Goal: Communication & Community: Connect with others

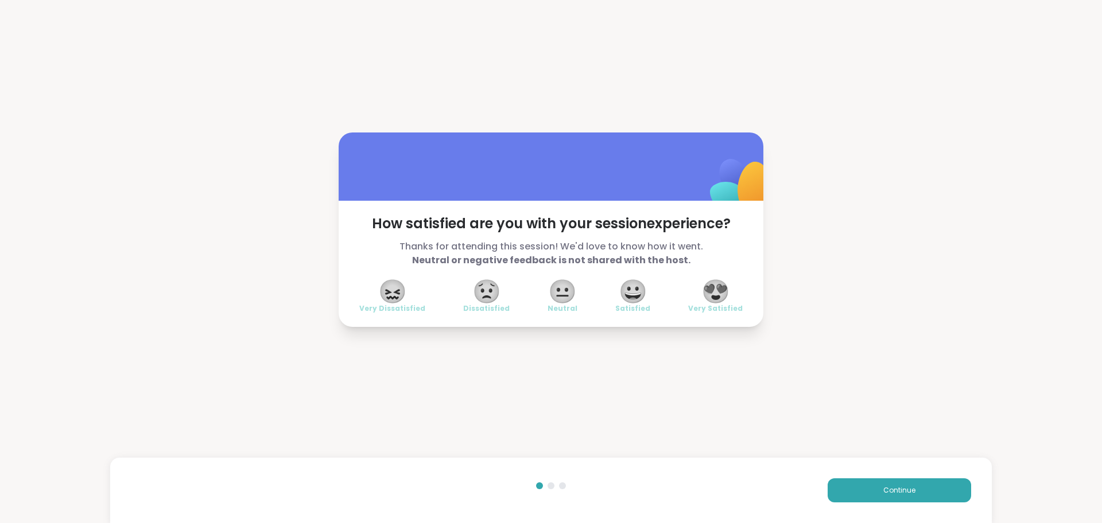
click at [713, 294] on span "😍" at bounding box center [715, 291] width 29 height 21
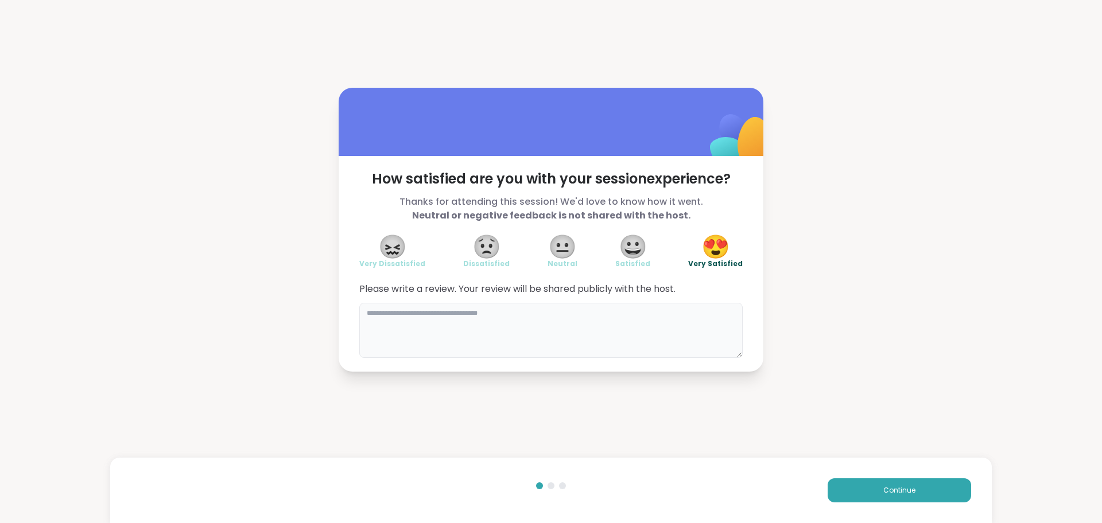
click at [445, 340] on textarea at bounding box center [550, 330] width 383 height 55
type textarea "**********"
click at [895, 494] on span "Continue" at bounding box center [899, 491] width 32 height 10
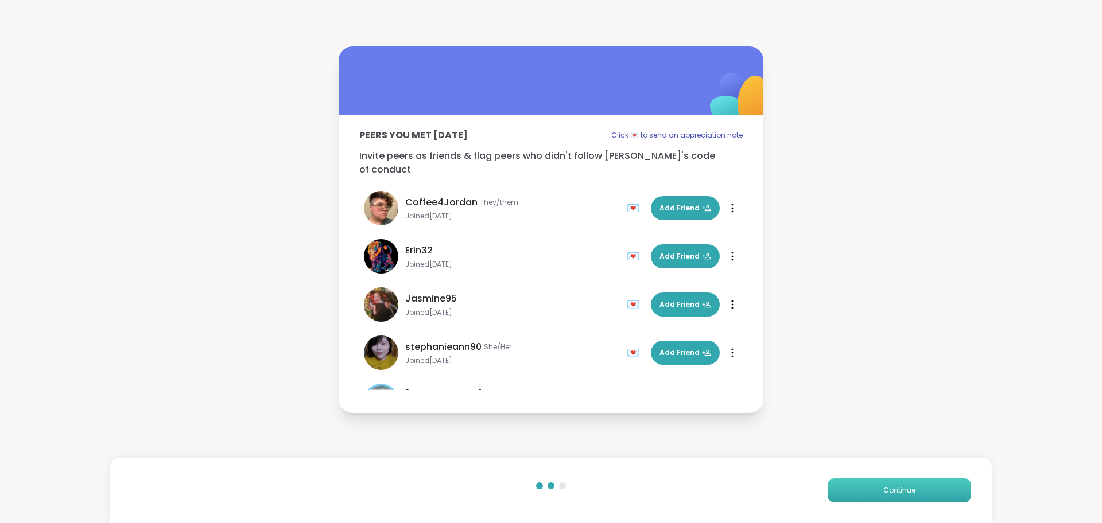
scroll to position [83, 0]
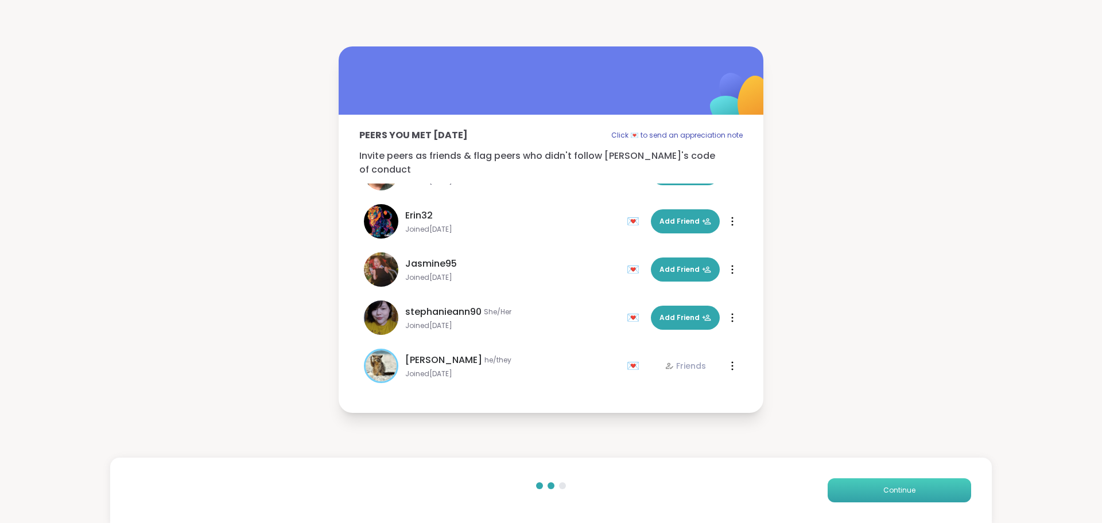
click at [887, 498] on button "Continue" at bounding box center [899, 491] width 143 height 24
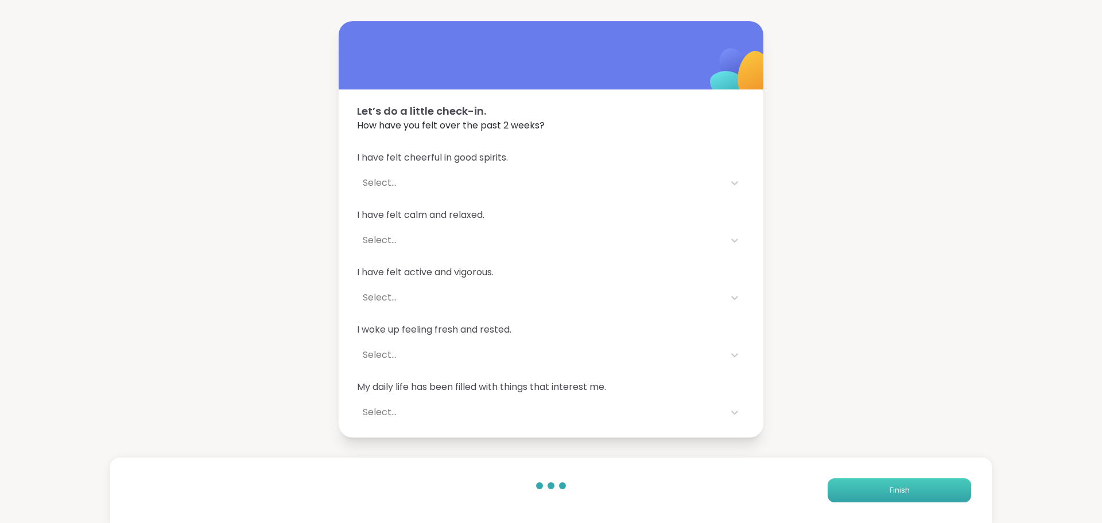
click at [887, 498] on button "Finish" at bounding box center [899, 491] width 143 height 24
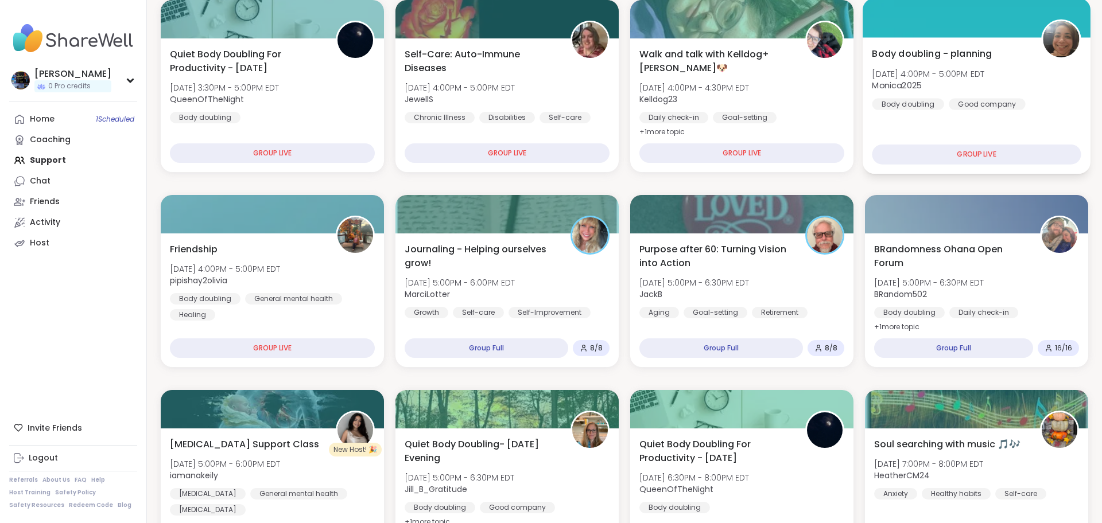
scroll to position [183, 0]
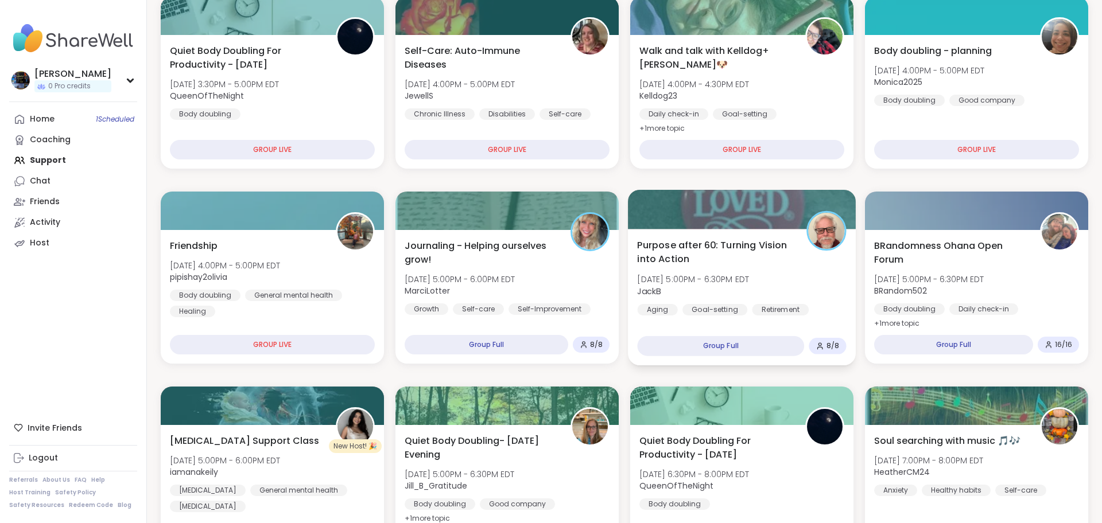
click at [770, 244] on span "Purpose after 60: Turning Vision into Action" at bounding box center [715, 252] width 156 height 28
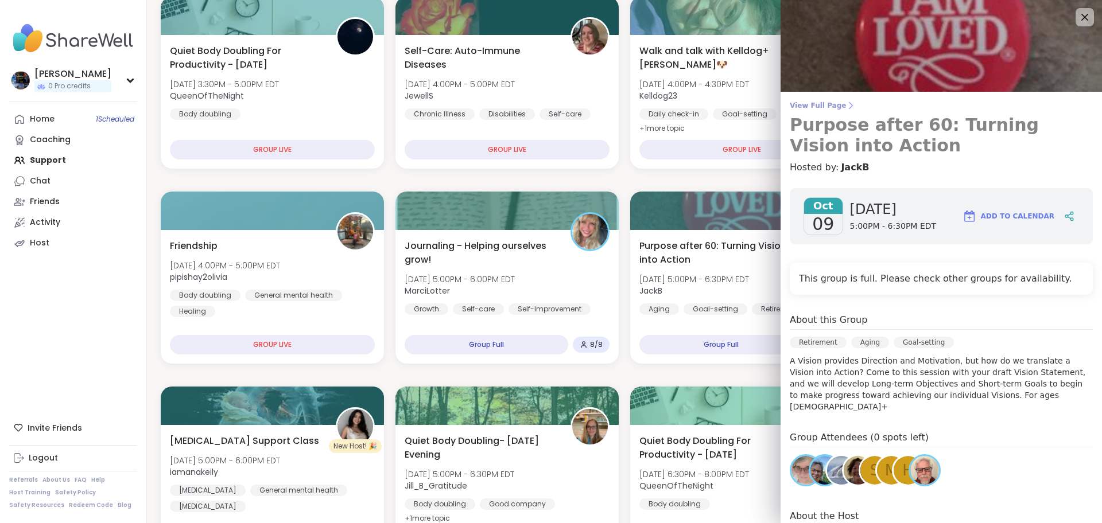
click at [820, 107] on span "View Full Page" at bounding box center [941, 105] width 303 height 9
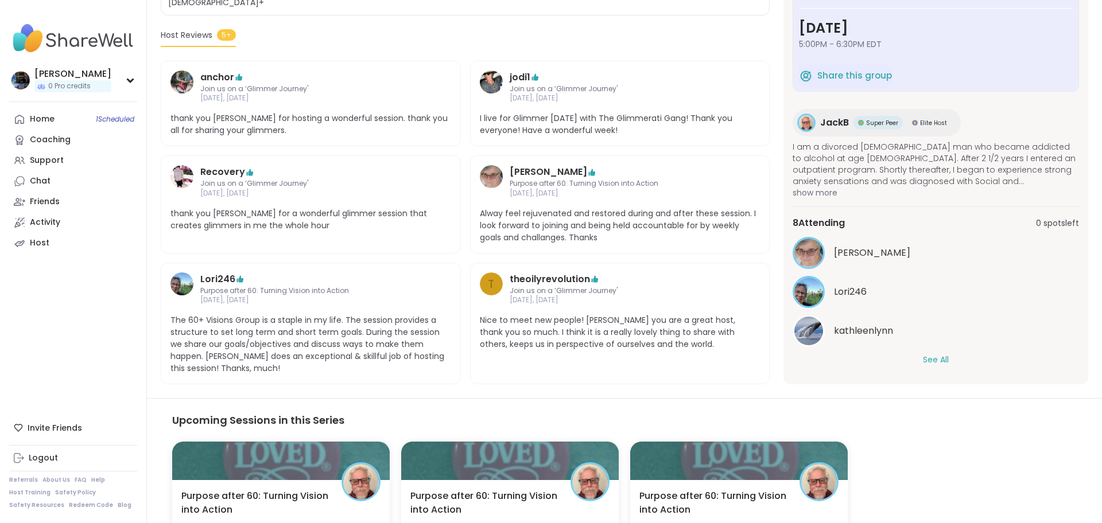
scroll to position [294, 0]
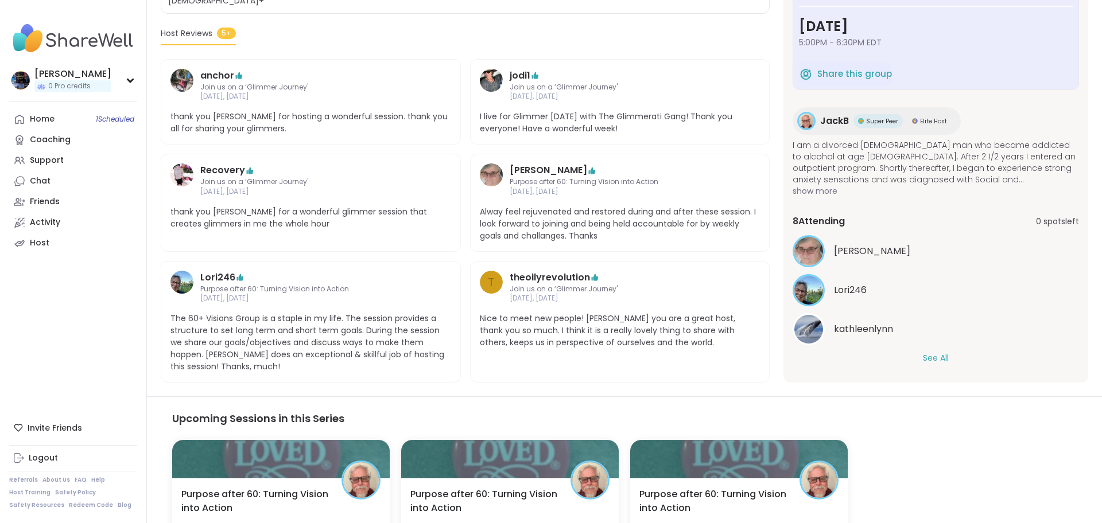
click at [940, 352] on button "See All" at bounding box center [936, 358] width 26 height 12
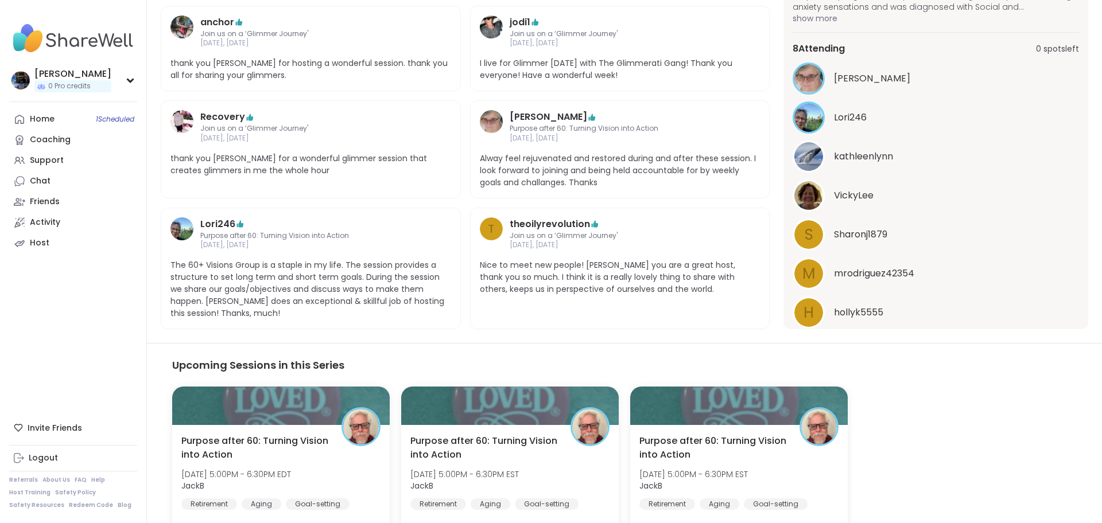
scroll to position [0, 0]
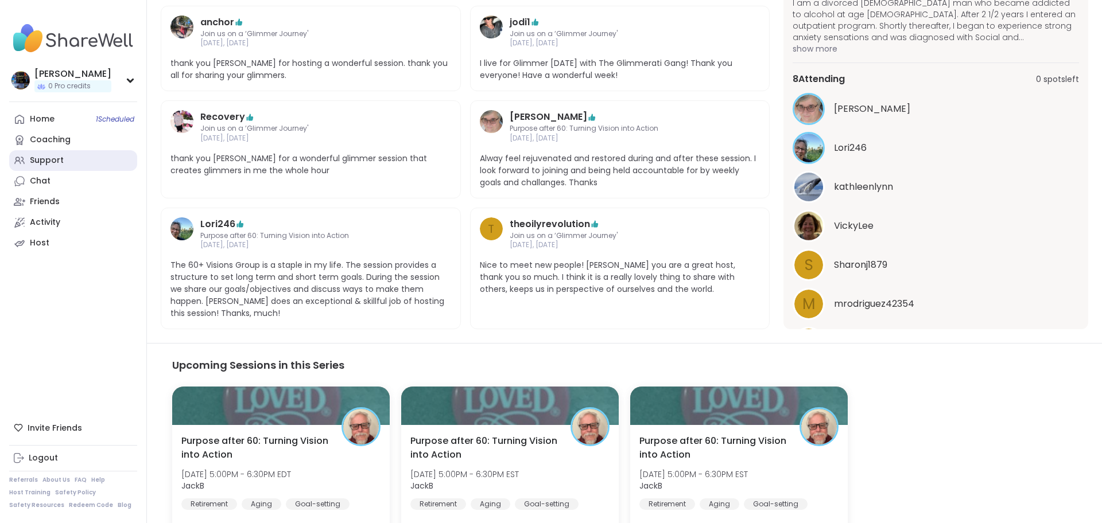
click at [47, 165] on div "Support" at bounding box center [47, 160] width 34 height 11
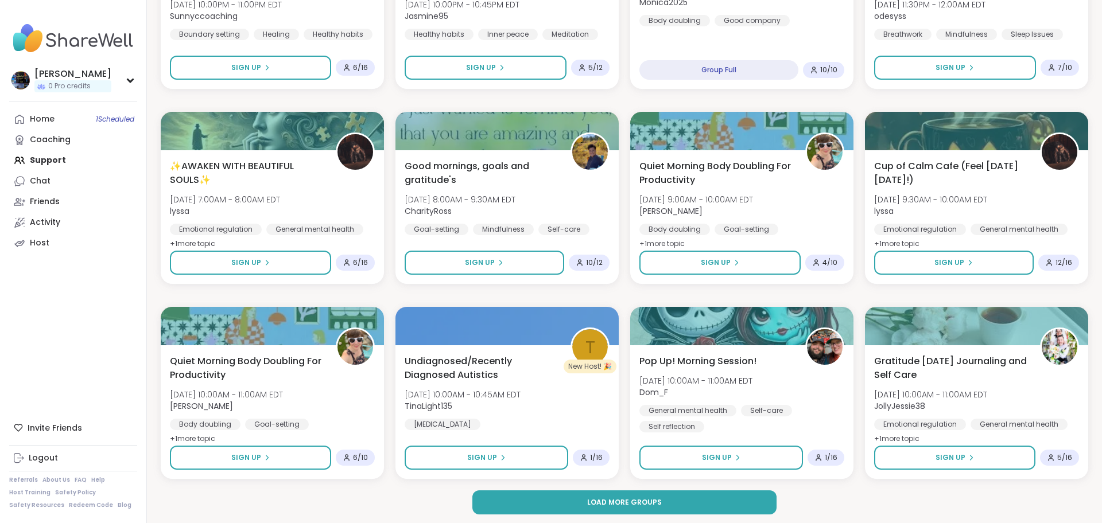
scroll to position [1436, 0]
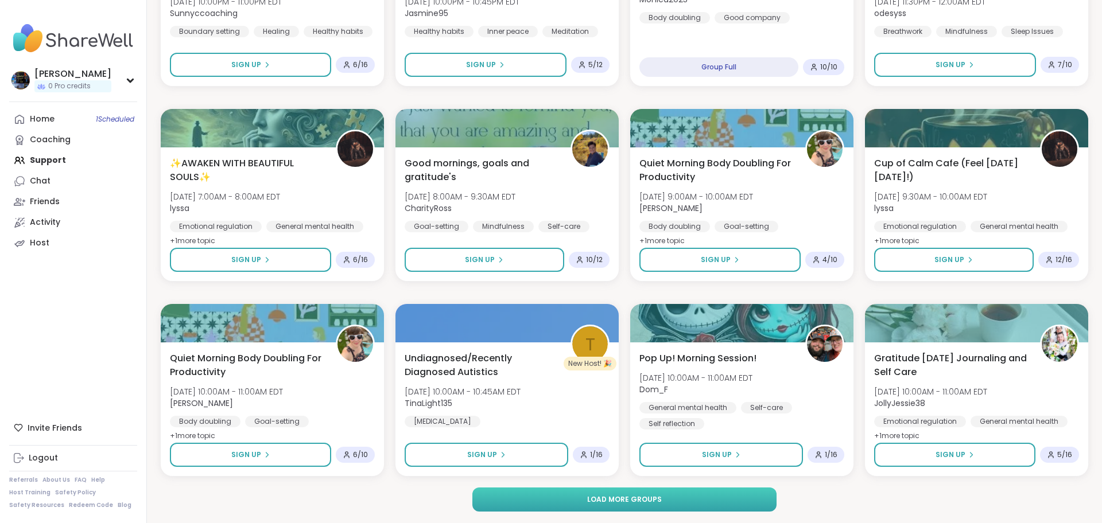
click at [624, 495] on span "Load more groups" at bounding box center [624, 500] width 75 height 10
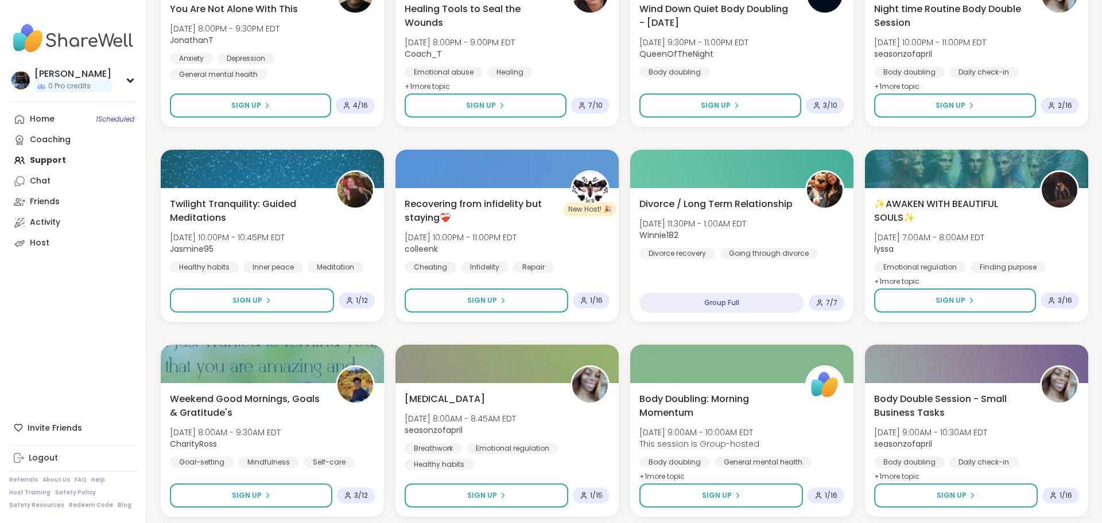
scroll to position [3192, 0]
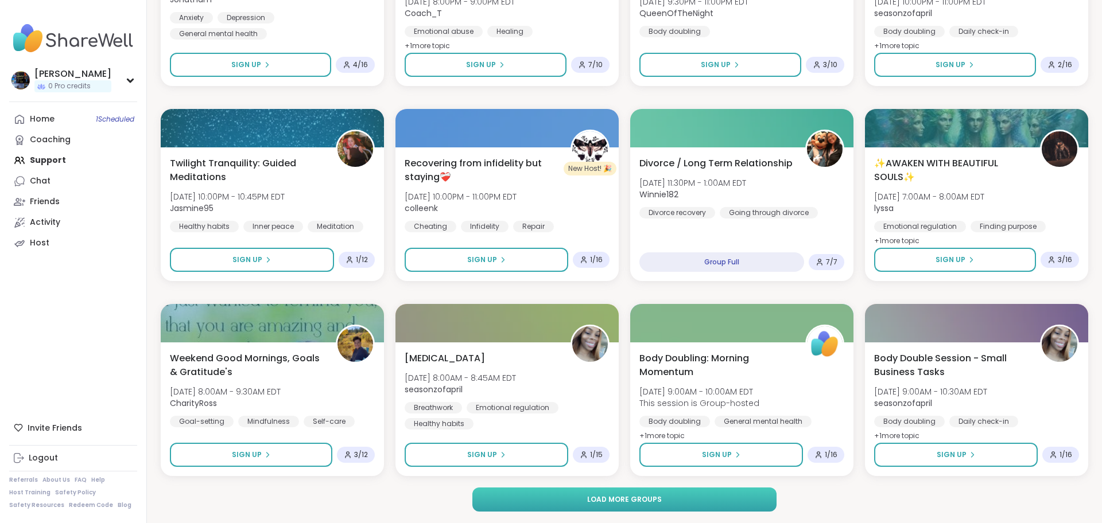
click at [533, 499] on button "Load more groups" at bounding box center [624, 500] width 305 height 24
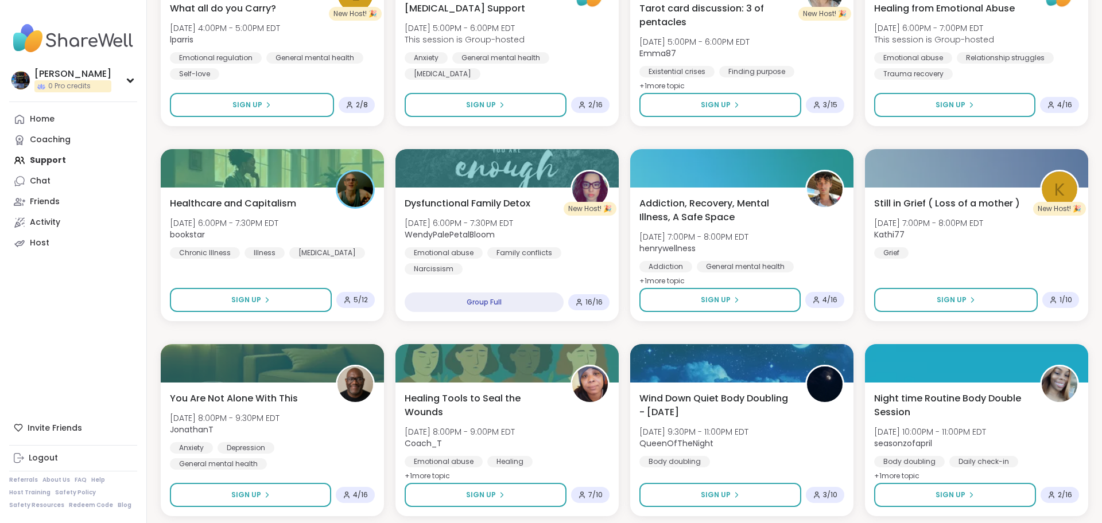
scroll to position [2762, 0]
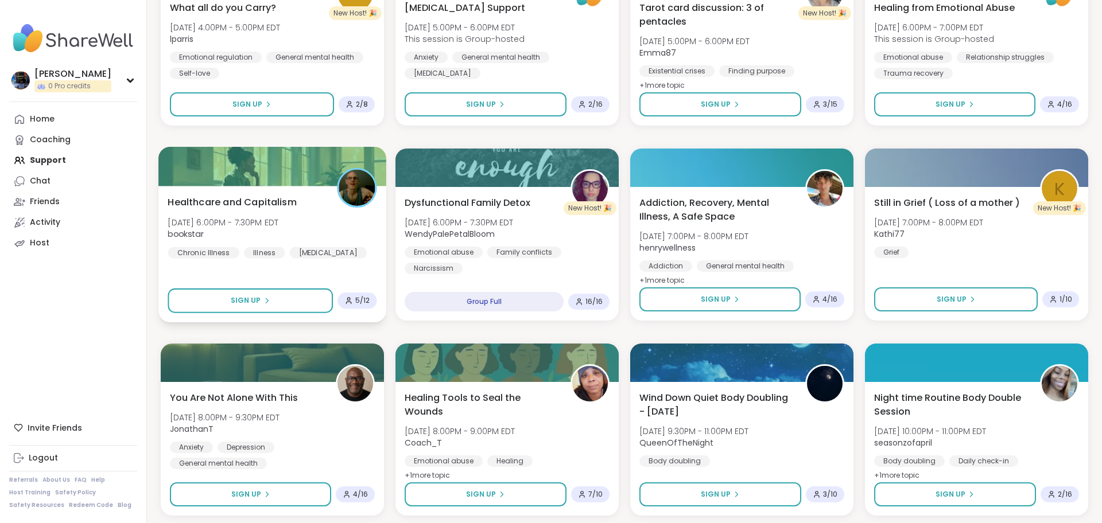
click at [286, 195] on span "Healthcare and Capitalism" at bounding box center [232, 202] width 129 height 14
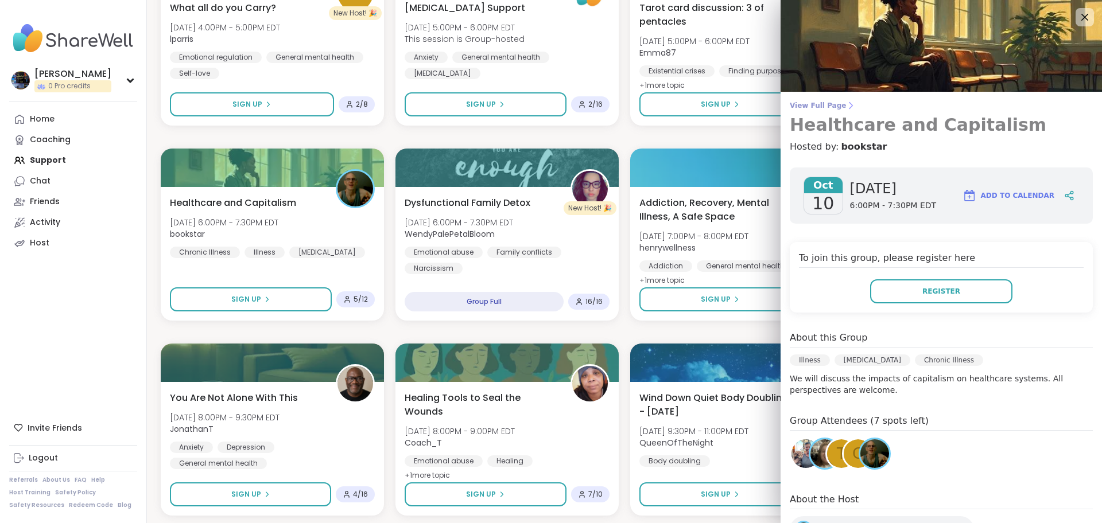
click at [816, 106] on span "View Full Page" at bounding box center [941, 105] width 303 height 9
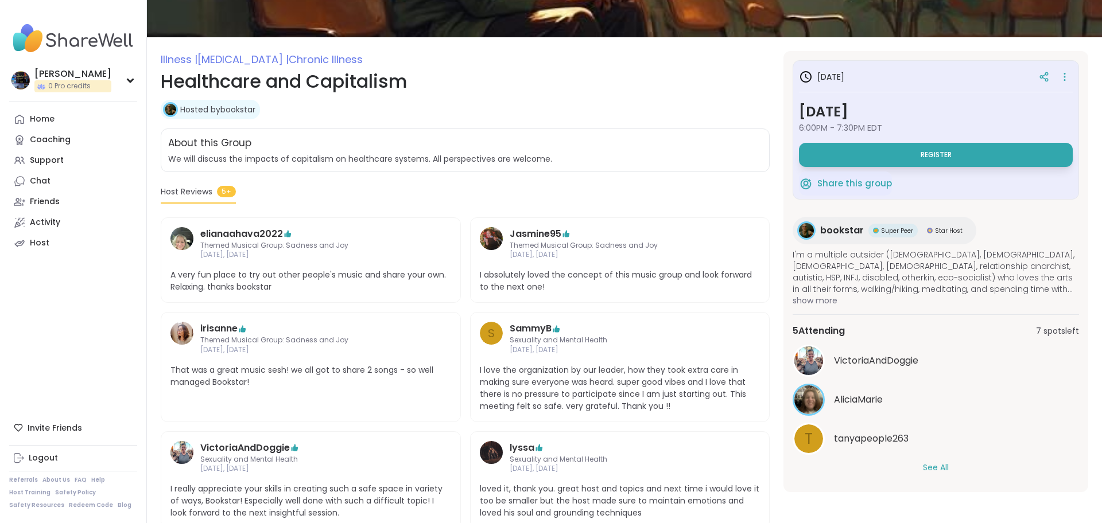
scroll to position [152, 0]
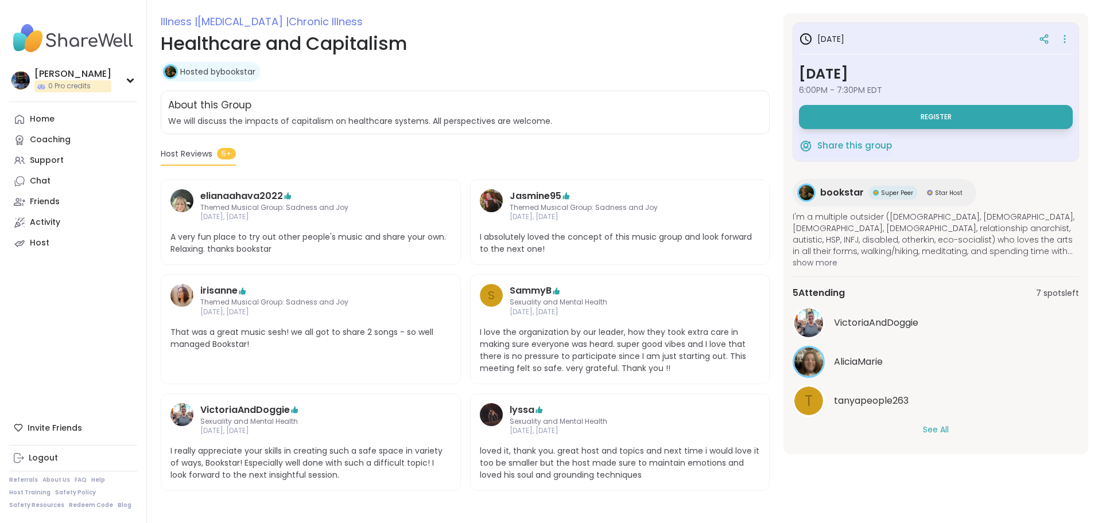
click at [946, 434] on button "See All" at bounding box center [936, 430] width 26 height 12
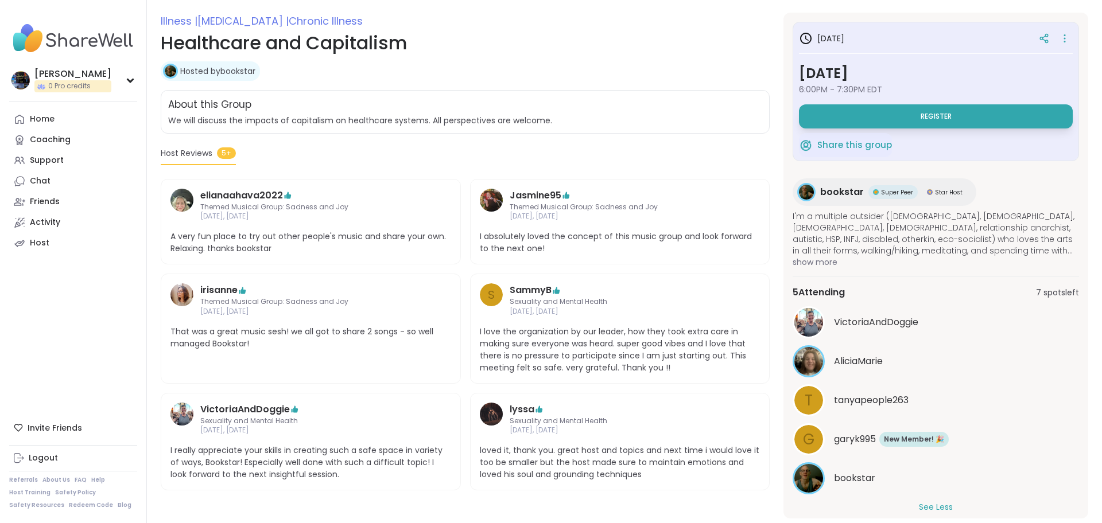
scroll to position [13, 0]
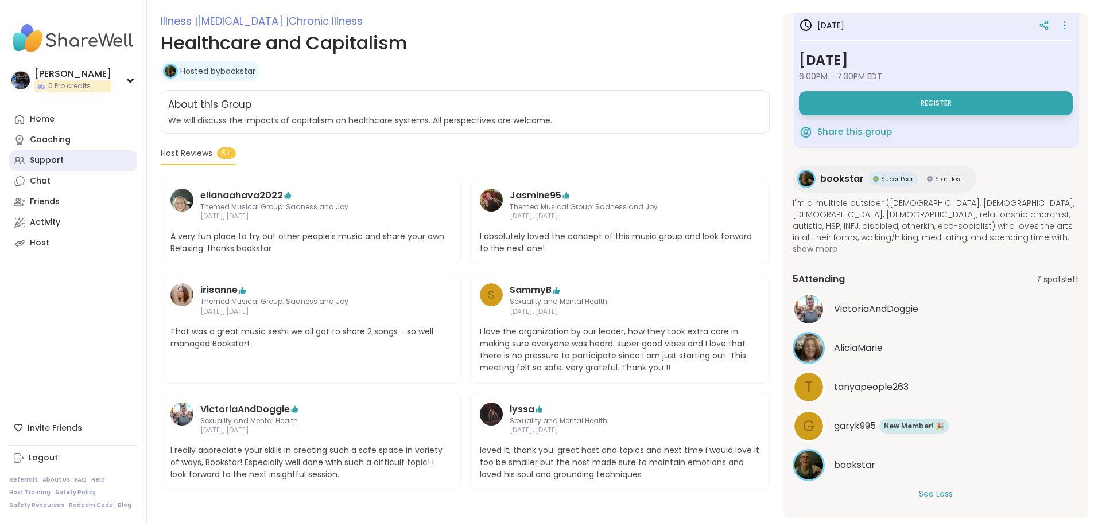
click at [73, 158] on link "Support" at bounding box center [73, 160] width 128 height 21
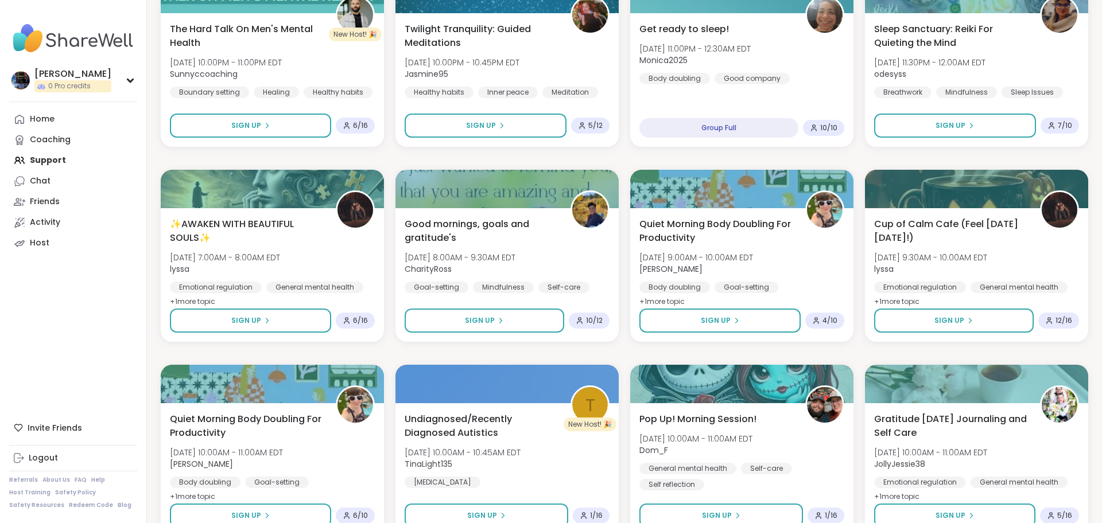
scroll to position [1436, 0]
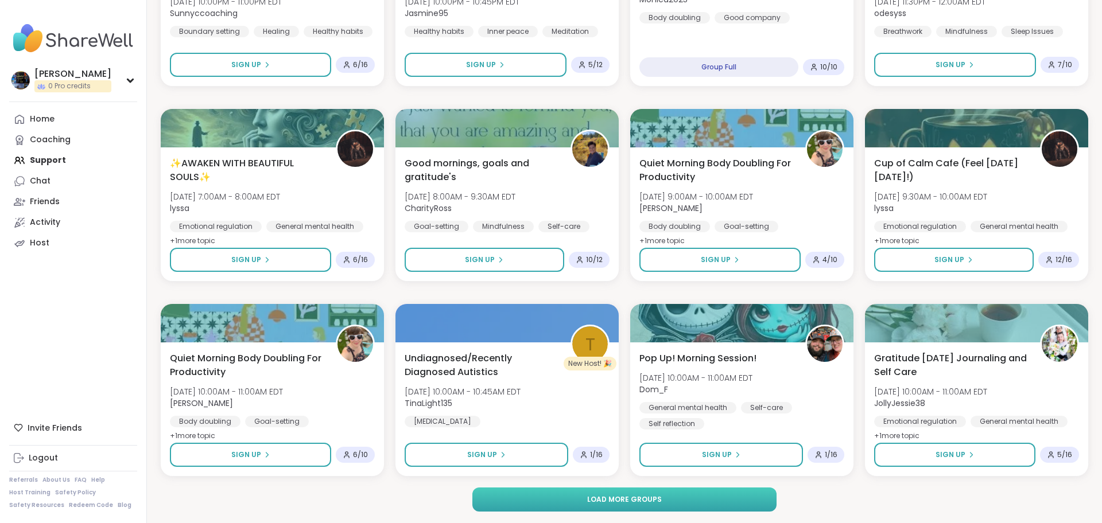
click at [624, 503] on span "Load more groups" at bounding box center [624, 500] width 75 height 10
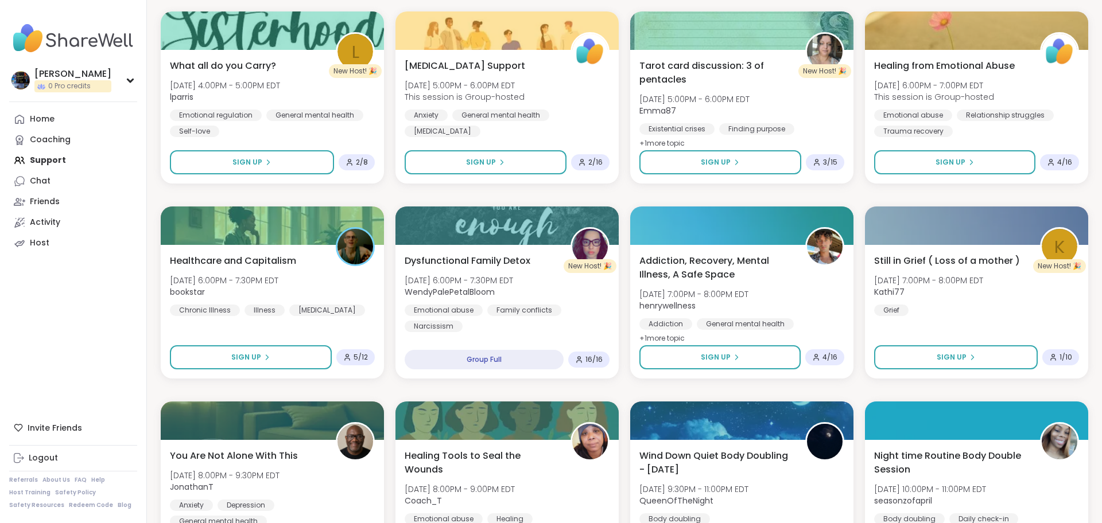
scroll to position [2705, 0]
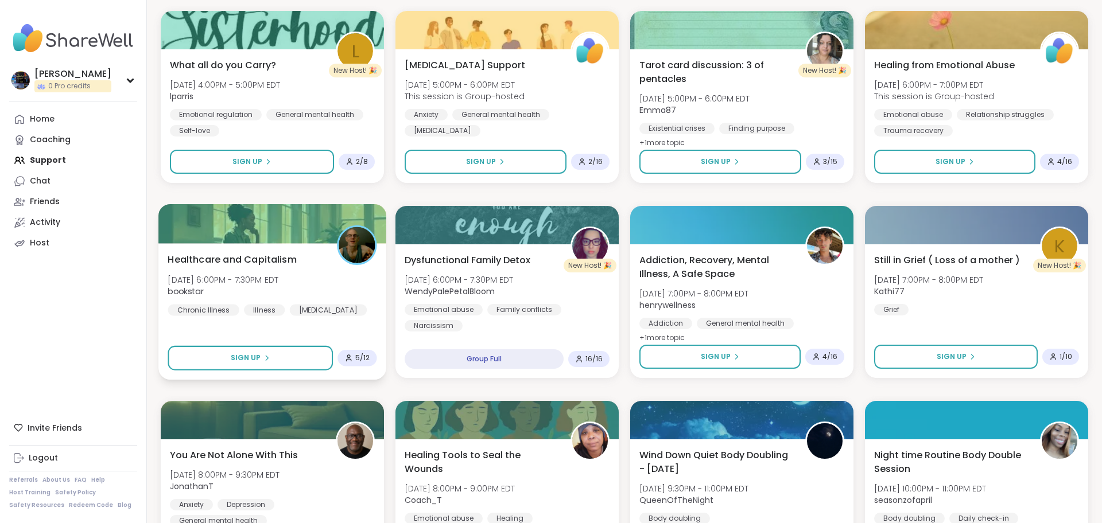
click at [246, 248] on div "Healthcare and Capitalism Fri, Oct 10 | 6:00PM - 7:30PM EDT bookstar Chronic Il…" at bounding box center [272, 311] width 228 height 137
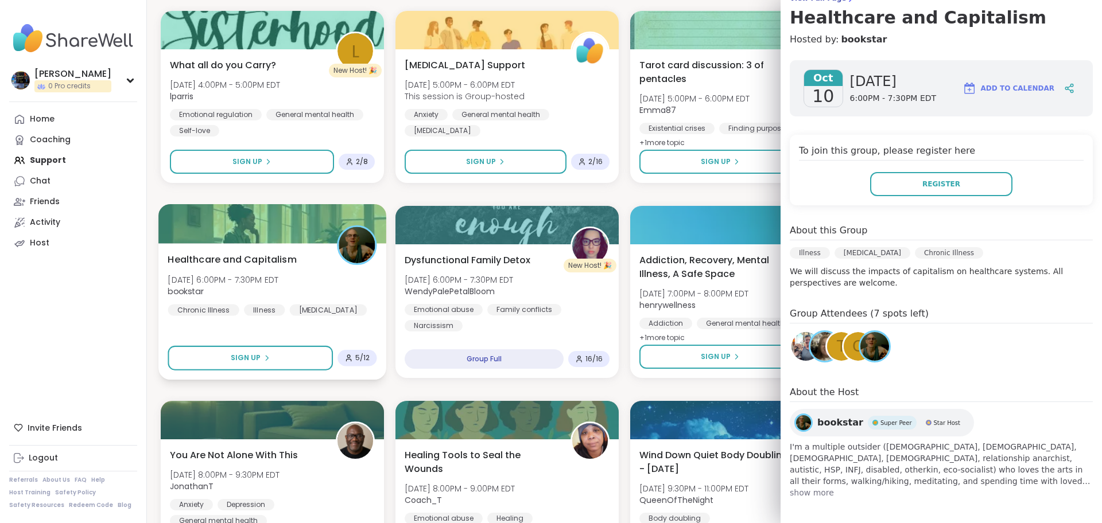
scroll to position [110, 0]
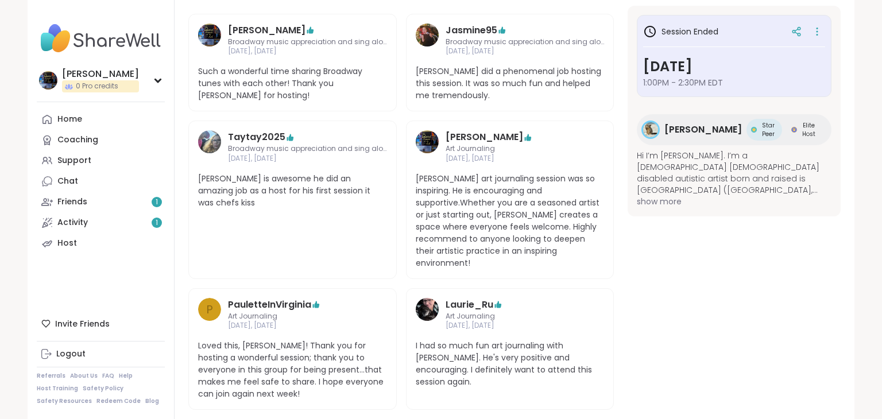
scroll to position [377, 0]
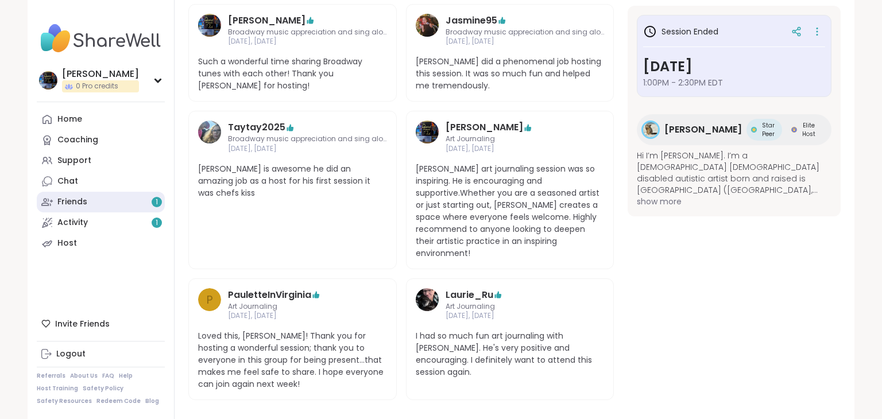
click at [64, 203] on div "Friends 1" at bounding box center [72, 201] width 30 height 11
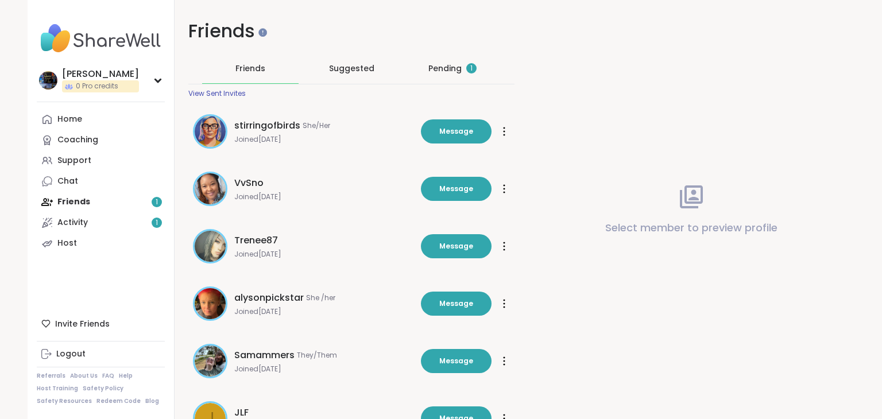
click at [439, 69] on div "Pending 1" at bounding box center [452, 68] width 48 height 11
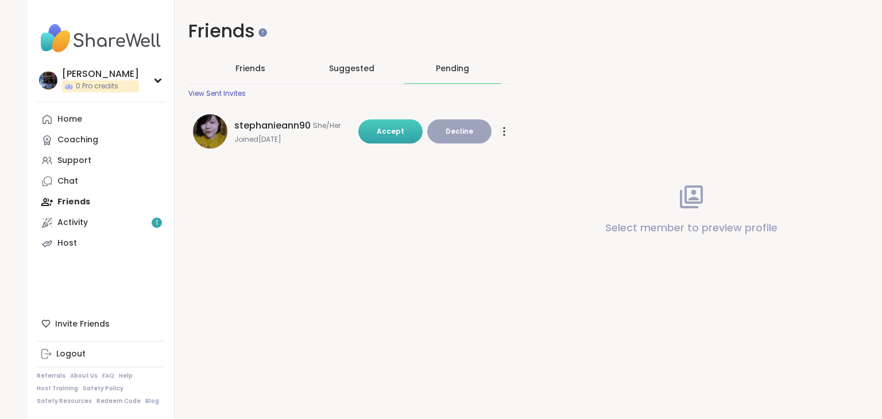
click at [385, 130] on span "Accept" at bounding box center [391, 131] width 28 height 10
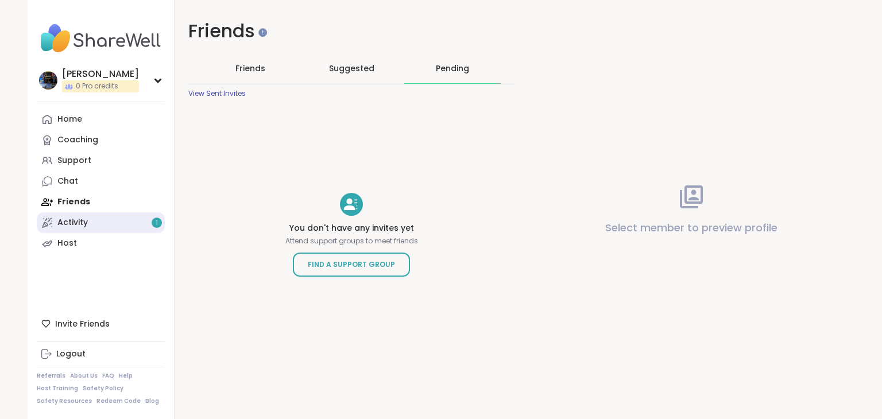
click at [76, 219] on div "Activity 1" at bounding box center [72, 222] width 30 height 11
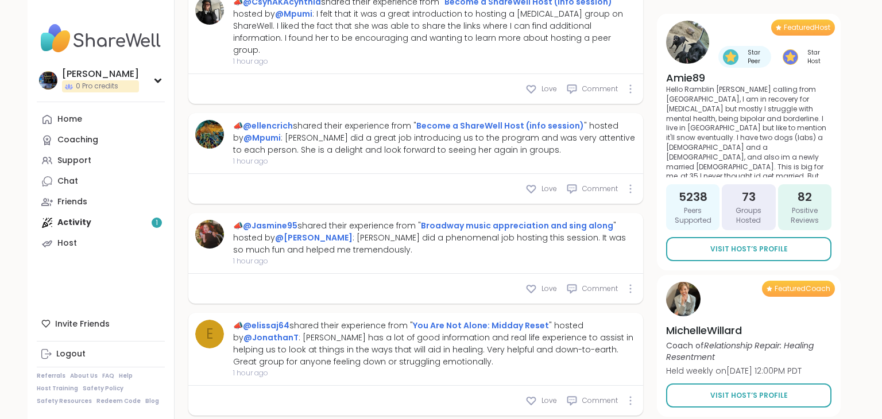
scroll to position [1419, 0]
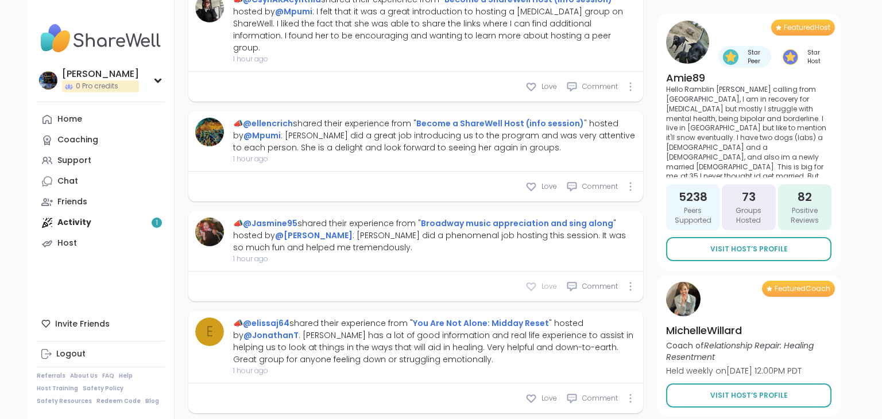
click at [534, 281] on icon at bounding box center [530, 286] width 11 height 11
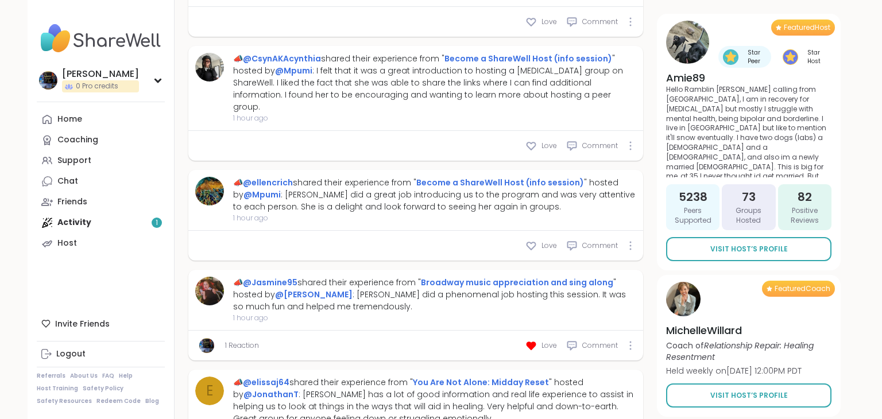
scroll to position [1359, 0]
